Goal: Task Accomplishment & Management: Use online tool/utility

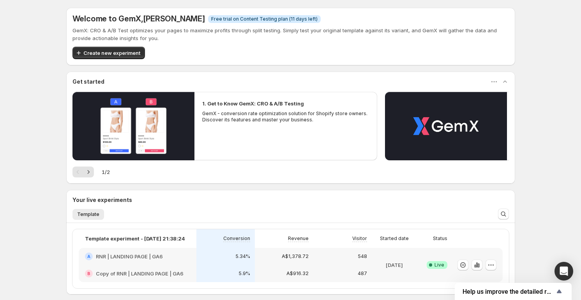
scroll to position [93, 0]
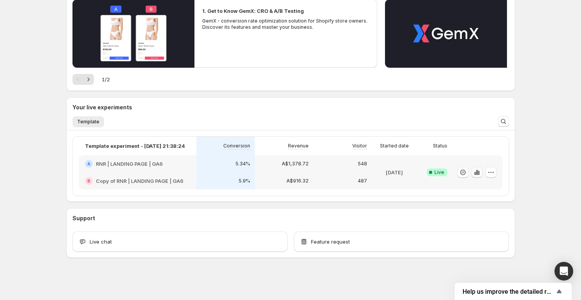
click at [476, 173] on icon "button" at bounding box center [476, 172] width 2 height 5
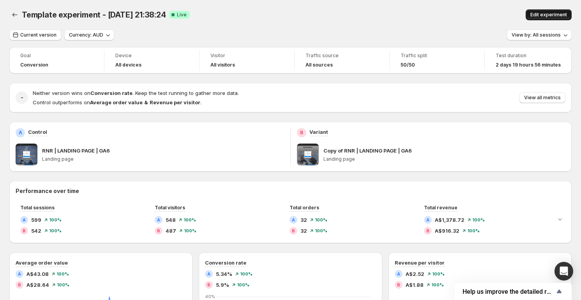
click at [548, 17] on span "Edit experiment" at bounding box center [548, 15] width 37 height 6
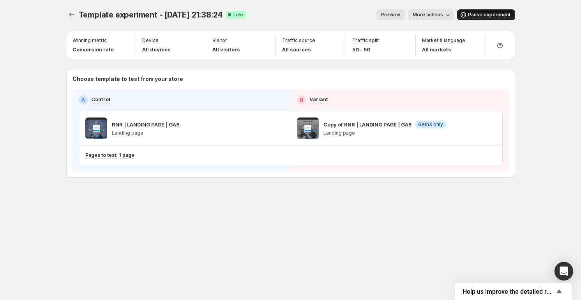
click at [479, 16] on span "Pause experiment" at bounding box center [489, 15] width 42 height 6
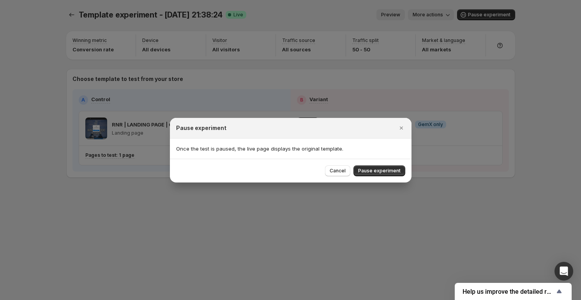
click at [342, 172] on span "Cancel" at bounding box center [337, 171] width 16 height 6
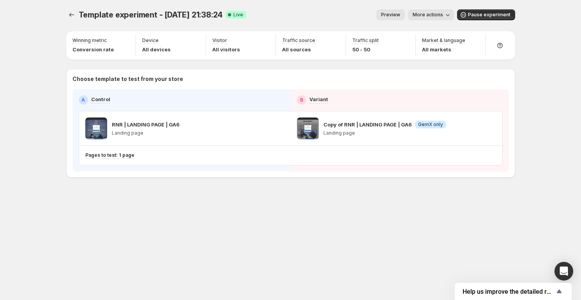
click at [447, 19] on button "More actions" at bounding box center [431, 14] width 46 height 11
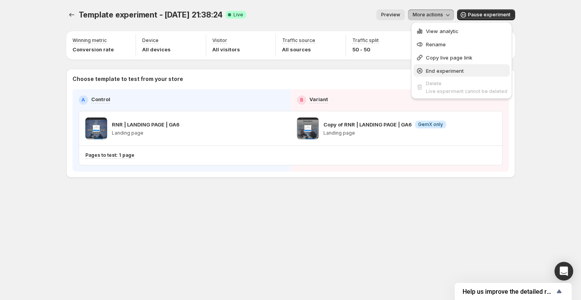
click at [443, 71] on span "End experiment" at bounding box center [445, 71] width 38 height 6
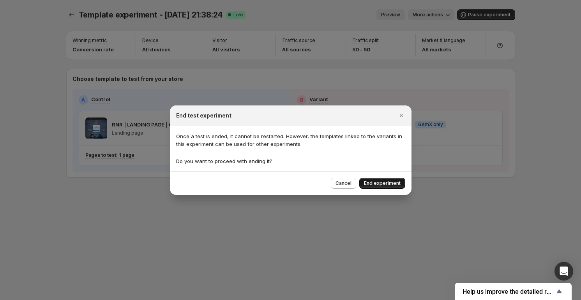
click at [376, 183] on span "End experiment" at bounding box center [382, 183] width 37 height 6
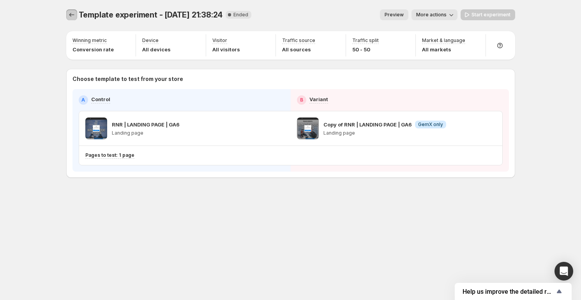
click at [74, 11] on icon "Experiments" at bounding box center [72, 15] width 8 height 8
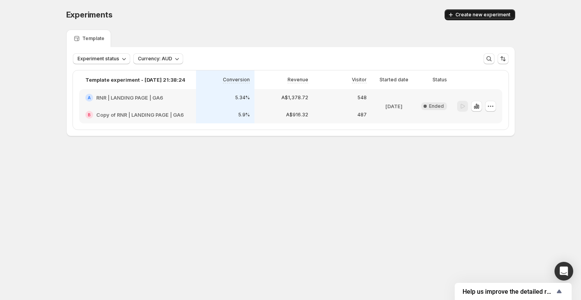
click at [477, 16] on span "Create new experiment" at bounding box center [482, 15] width 55 height 6
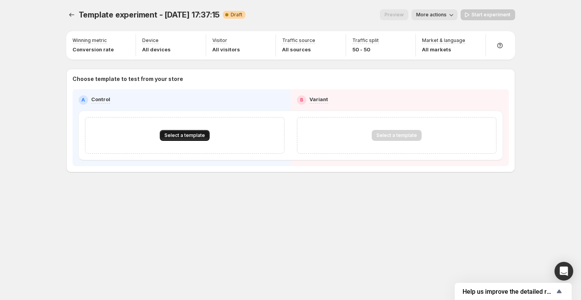
click at [181, 132] on span "Select a template" at bounding box center [184, 135] width 40 height 6
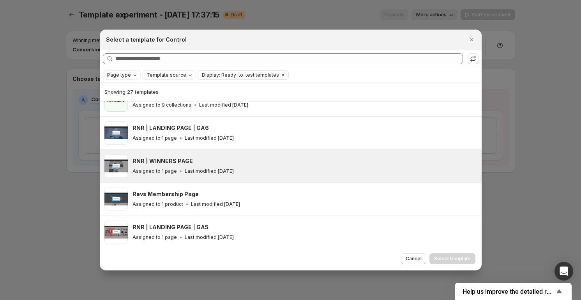
scroll to position [118, 0]
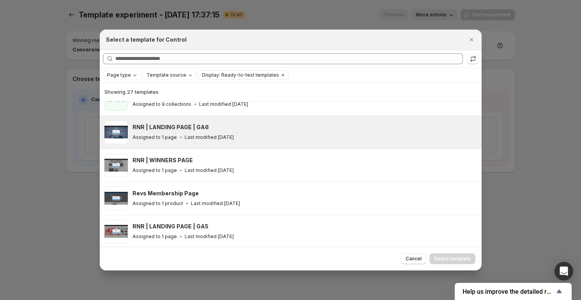
click at [193, 132] on div "RNR | LANDING PAGE | GA6 Assigned to 1 page Last modified 3 days ago" at bounding box center [303, 132] width 342 height 18
click at [452, 261] on span "Select template" at bounding box center [452, 259] width 37 height 6
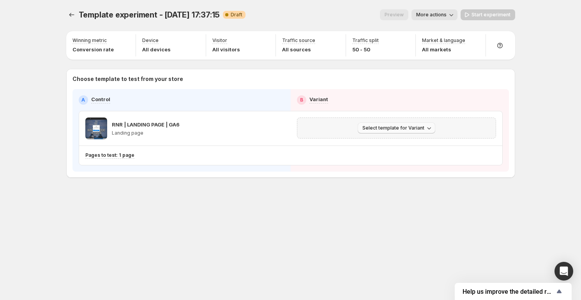
click at [394, 130] on span "Select template for Variant" at bounding box center [393, 128] width 62 height 6
click at [378, 157] on span "Create Variant based on Control" at bounding box center [396, 158] width 79 height 6
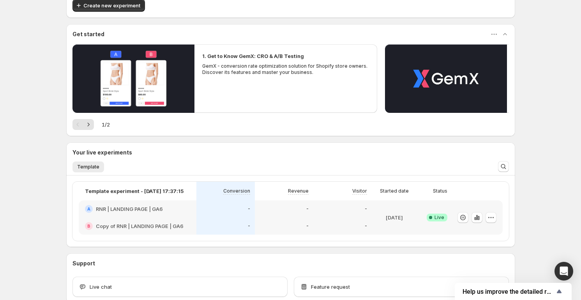
scroll to position [53, 0]
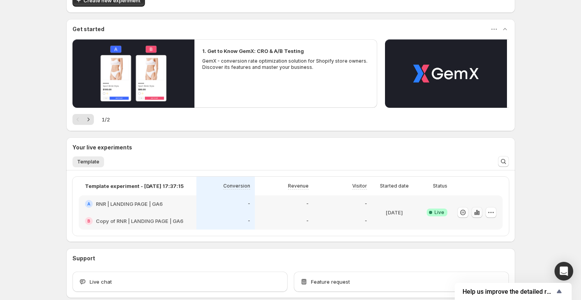
click at [473, 213] on icon "button" at bounding box center [477, 213] width 8 height 8
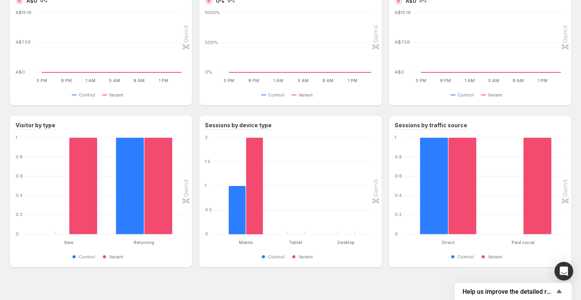
scroll to position [294, 0]
